Goal: Task Accomplishment & Management: Use online tool/utility

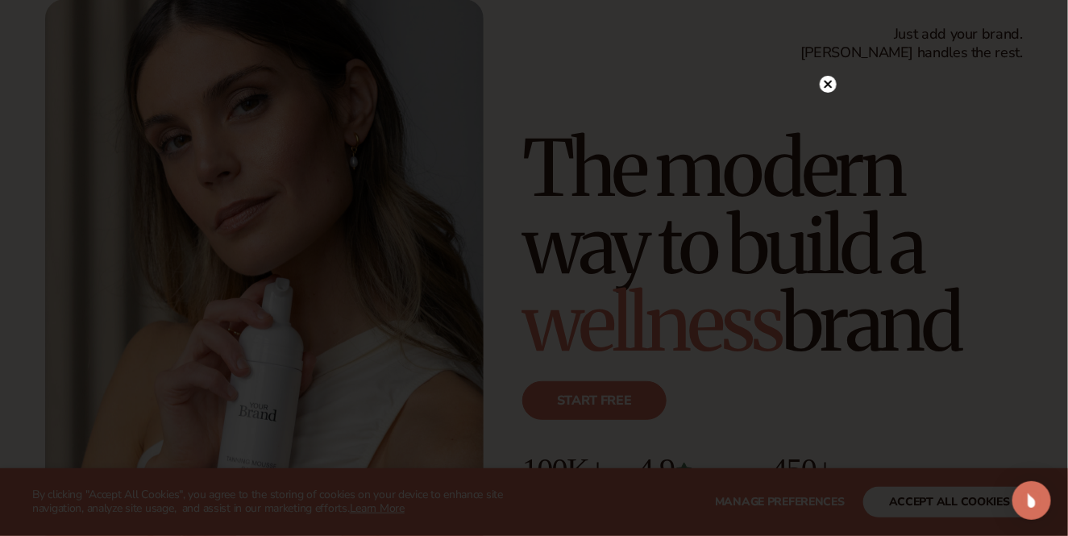
scroll to position [322, 0]
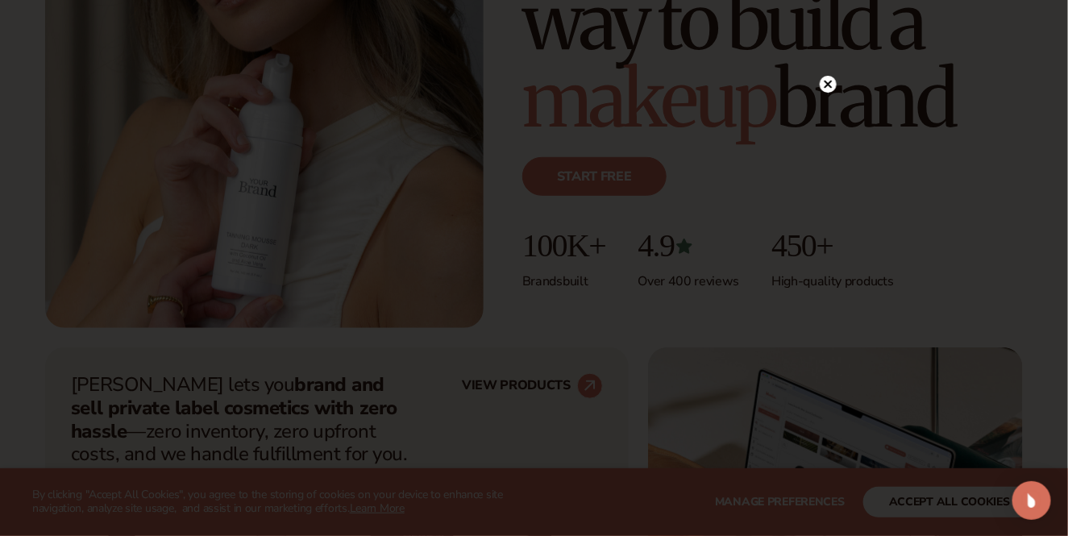
click at [829, 85] on circle at bounding box center [828, 84] width 17 height 17
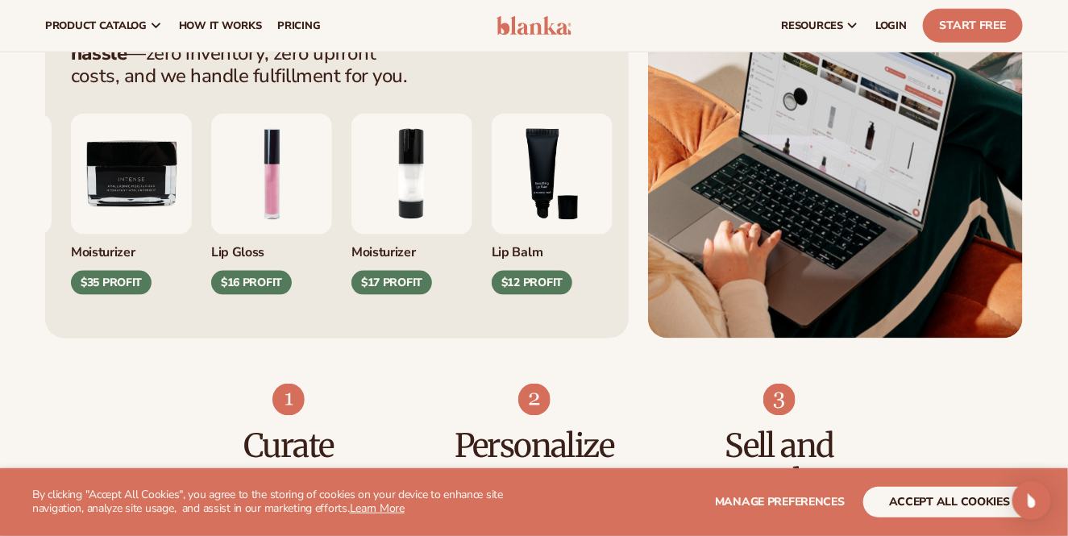
scroll to position [698, 0]
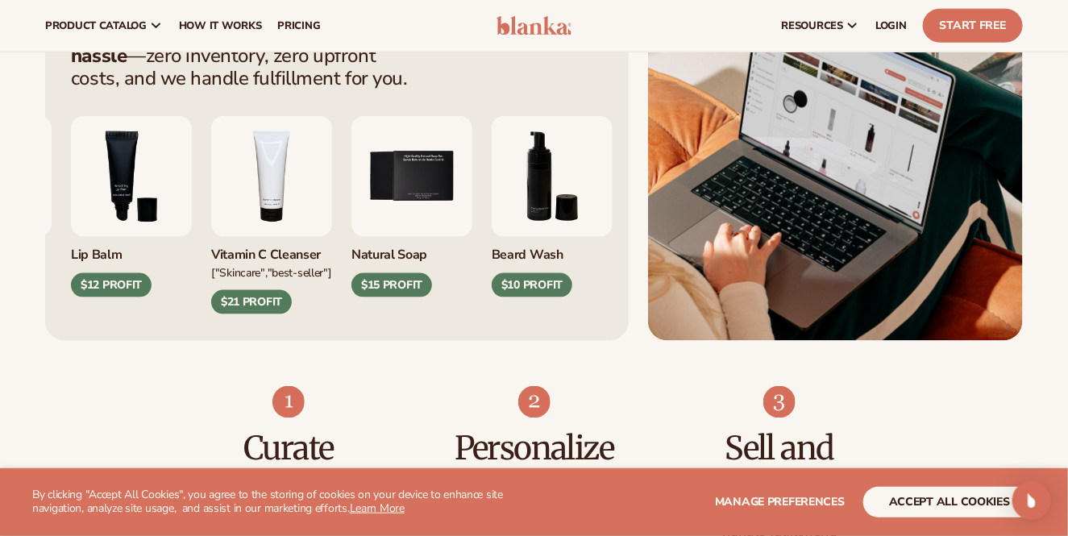
click at [332, 201] on img "4 / 9" at bounding box center [271, 176] width 121 height 121
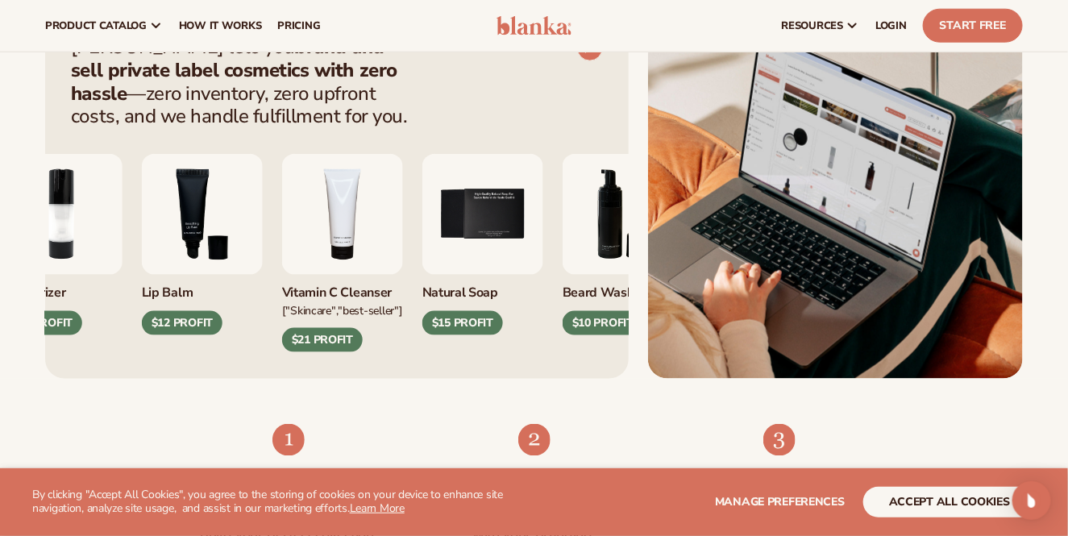
scroll to position [645, 0]
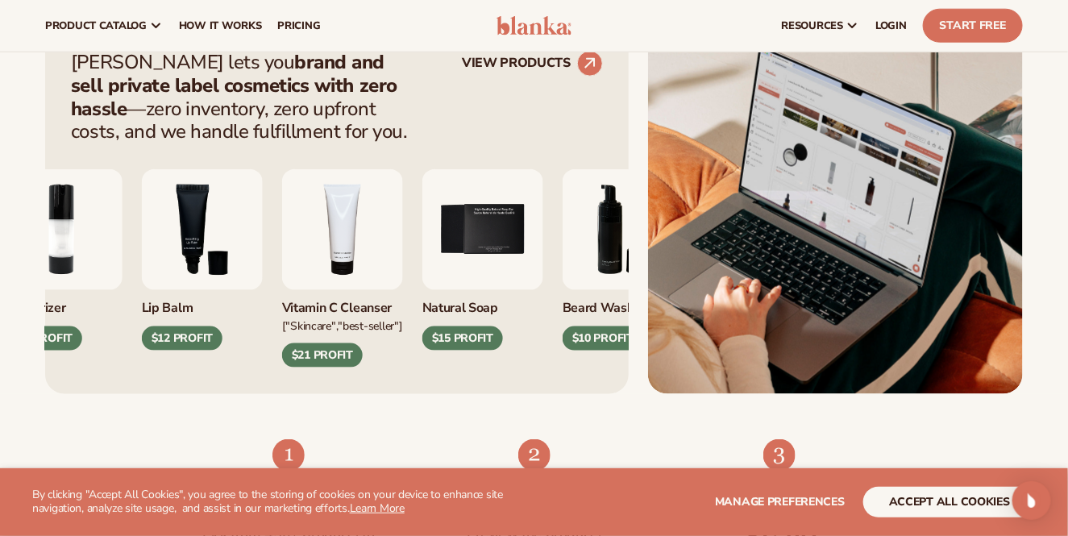
click at [335, 357] on div "$21 PROFIT" at bounding box center [322, 355] width 81 height 24
click at [368, 319] on div "["Skincare","Best-seller"]" at bounding box center [342, 325] width 121 height 17
click at [363, 281] on img "4 / 9" at bounding box center [342, 229] width 121 height 121
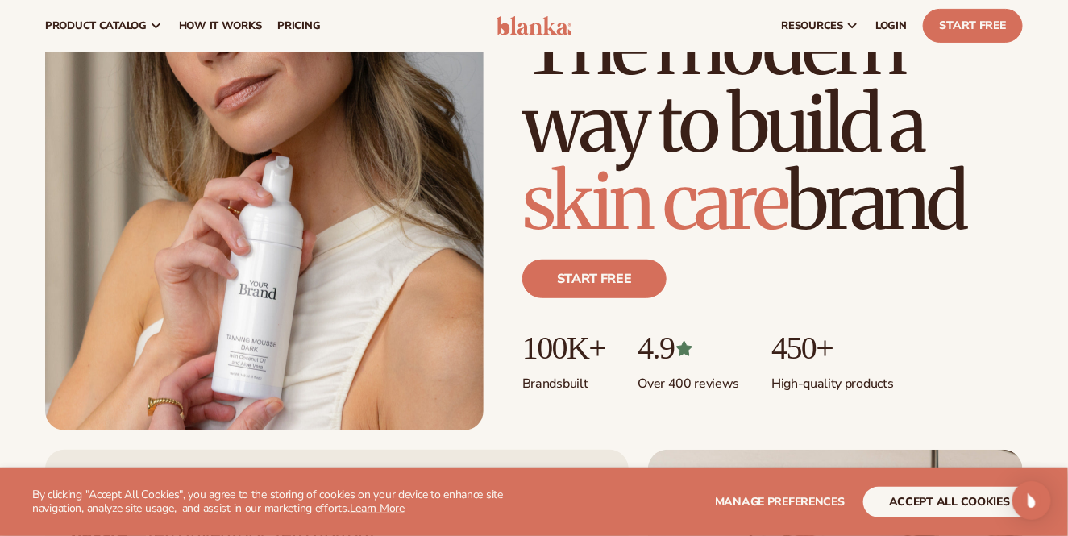
scroll to position [214, 0]
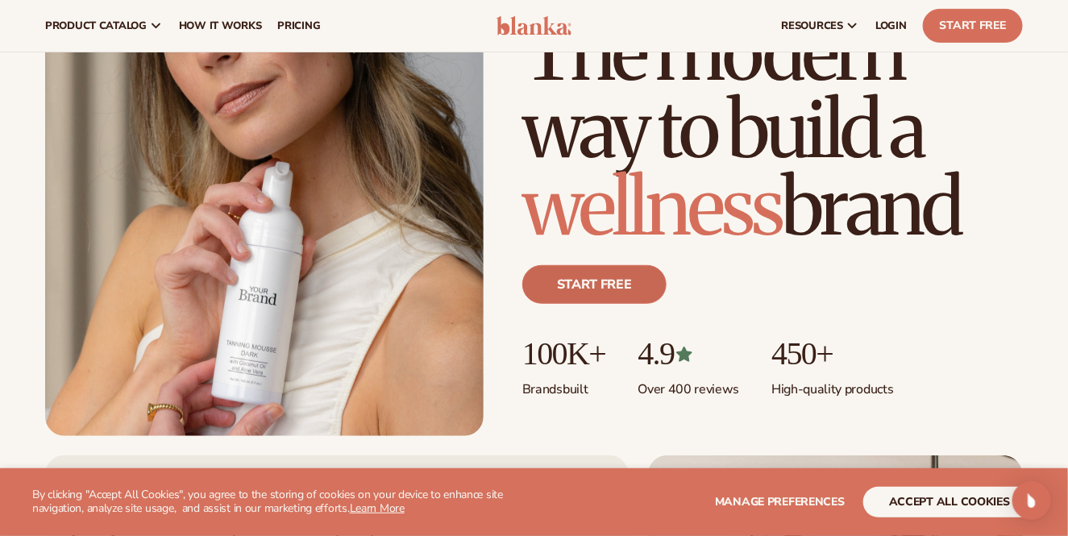
click at [595, 272] on link "Start free" at bounding box center [594, 284] width 144 height 39
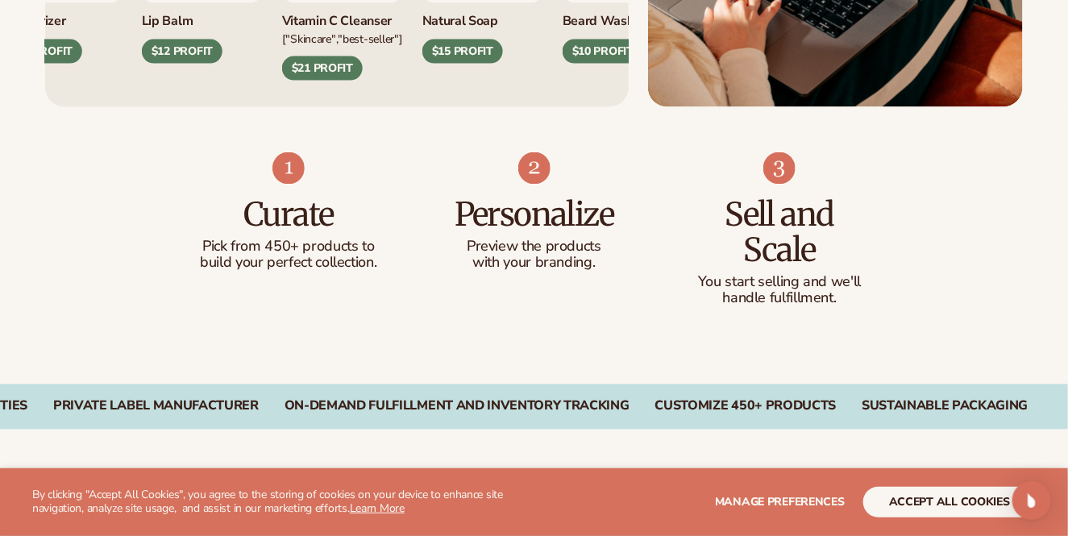
scroll to position [967, 0]
